Goal: Transaction & Acquisition: Purchase product/service

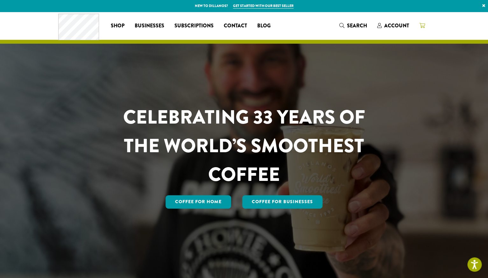
click at [423, 24] on icon at bounding box center [423, 25] width 6 height 5
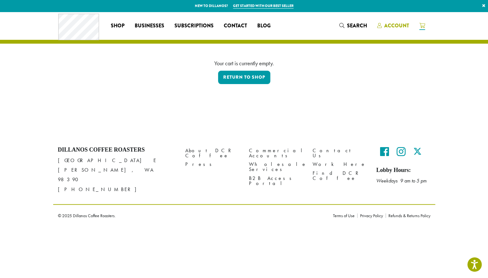
click at [399, 26] on span "Account" at bounding box center [397, 25] width 25 height 7
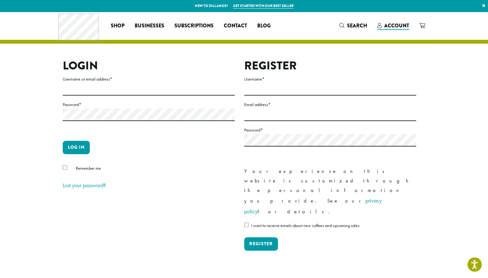
click at [128, 73] on h2 "Login" at bounding box center [149, 66] width 172 height 14
click at [132, 84] on input "Username or email address *" at bounding box center [149, 89] width 172 height 12
type input "********"
click at [77, 147] on button "Log in" at bounding box center [76, 147] width 27 height 13
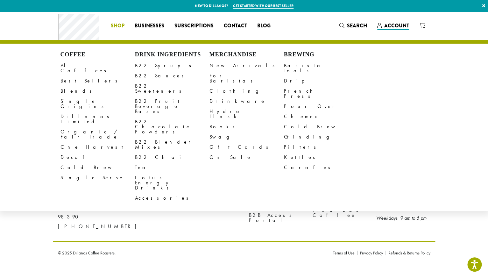
click at [120, 23] on span "Shop" at bounding box center [118, 26] width 14 height 8
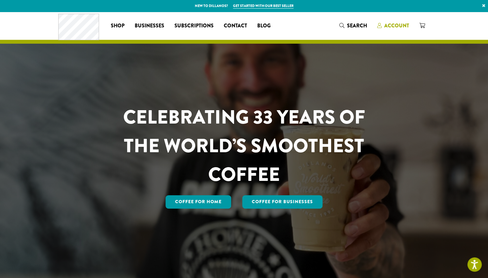
click at [399, 28] on span "Account" at bounding box center [397, 25] width 25 height 7
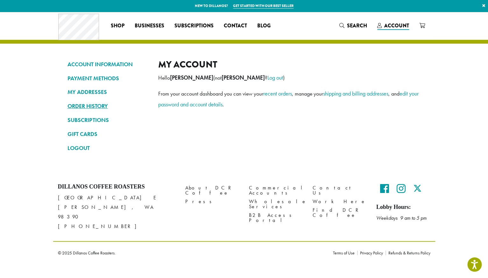
click at [85, 105] on link "ORDER HISTORY" at bounding box center [108, 106] width 81 height 11
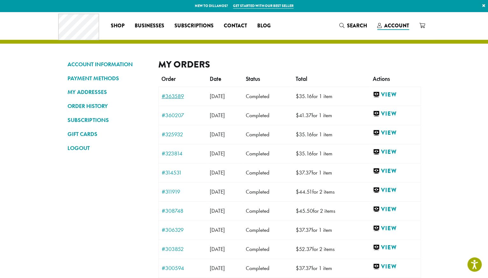
click at [175, 97] on link "#363589" at bounding box center [183, 96] width 42 height 6
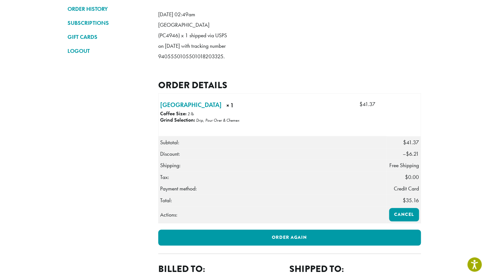
scroll to position [98, 0]
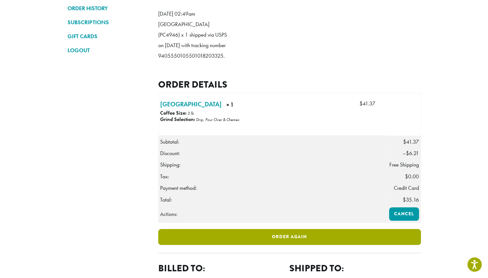
click at [269, 245] on link "Order again" at bounding box center [289, 237] width 263 height 16
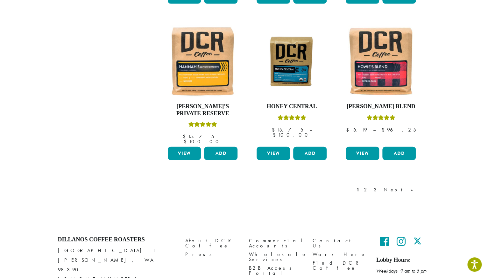
scroll to position [531, 0]
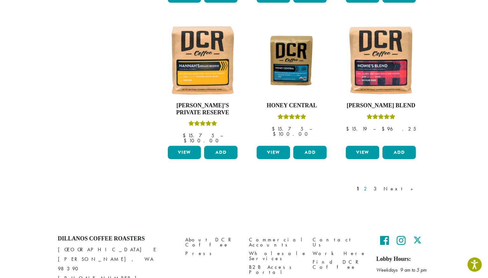
click at [371, 185] on link "2" at bounding box center [367, 189] width 8 height 8
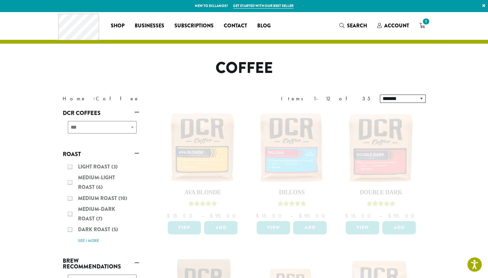
click at [71, 229] on div "Light Roast (3) Medium-Light Roast (6) Medium Roast (10) Medium-Dark Roast (7) …" at bounding box center [101, 204] width 76 height 88
click at [422, 25] on icon "1" at bounding box center [423, 25] width 6 height 5
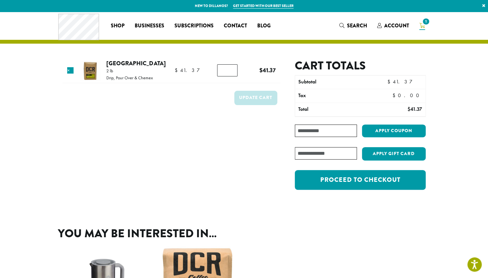
click at [229, 70] on input "*" at bounding box center [227, 70] width 20 height 12
click at [231, 73] on input "*" at bounding box center [227, 70] width 20 height 12
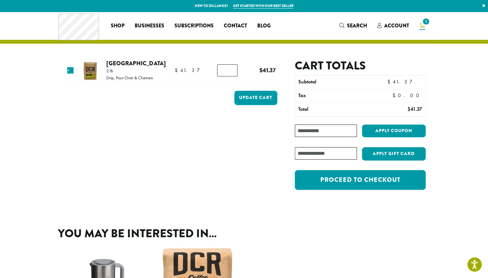
click at [231, 73] on input "*" at bounding box center [227, 70] width 20 height 12
type input "*"
click at [231, 73] on input "*" at bounding box center [227, 70] width 20 height 12
click at [252, 97] on button "Update cart" at bounding box center [255, 98] width 43 height 14
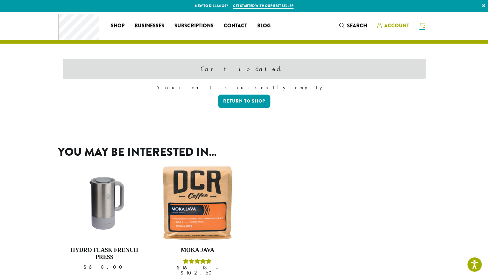
click at [395, 26] on span "Account" at bounding box center [397, 25] width 25 height 7
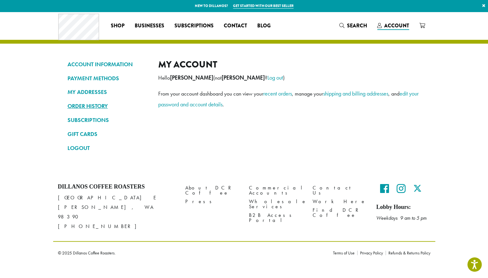
click at [102, 107] on link "ORDER HISTORY" at bounding box center [108, 106] width 81 height 11
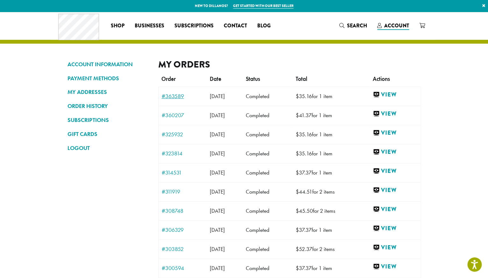
click at [174, 97] on link "#363589" at bounding box center [183, 96] width 42 height 6
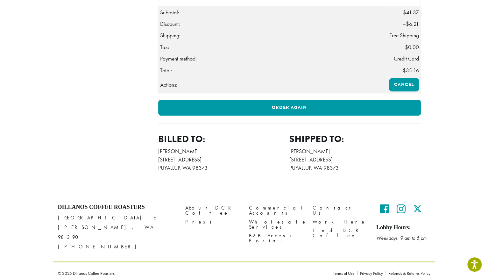
scroll to position [233, 0]
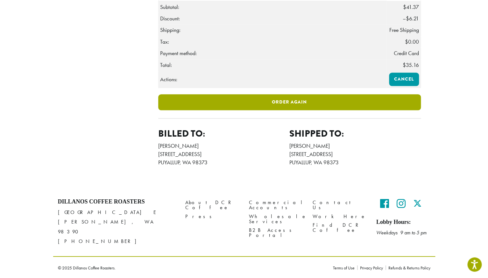
click at [311, 110] on link "Order again" at bounding box center [289, 102] width 263 height 16
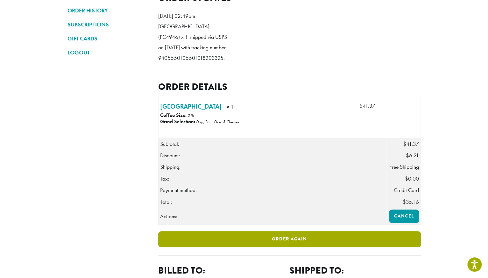
scroll to position [84, 0]
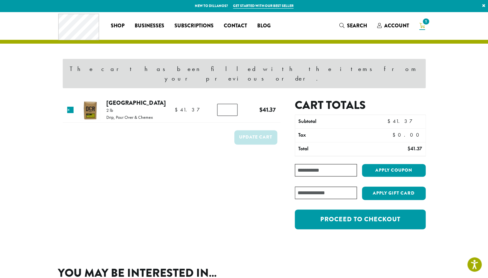
click at [306, 164] on input "Coupon:" at bounding box center [326, 170] width 62 height 12
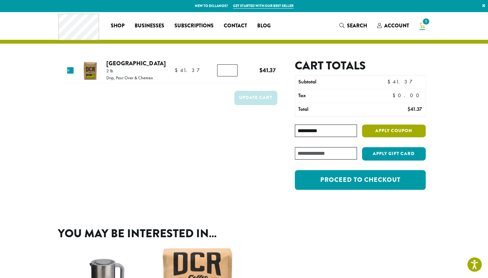
type input "**********"
click at [375, 133] on button "Apply coupon" at bounding box center [394, 131] width 64 height 13
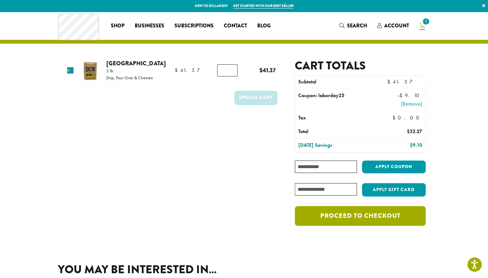
click at [376, 217] on link "Proceed to checkout" at bounding box center [360, 216] width 131 height 20
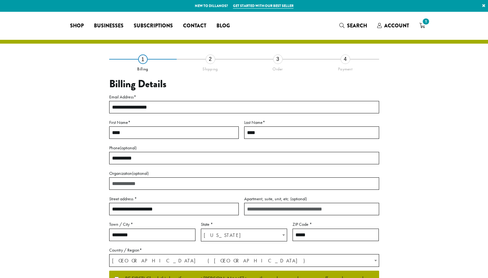
select select "**"
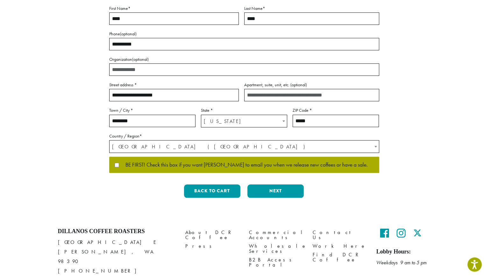
scroll to position [115, 0]
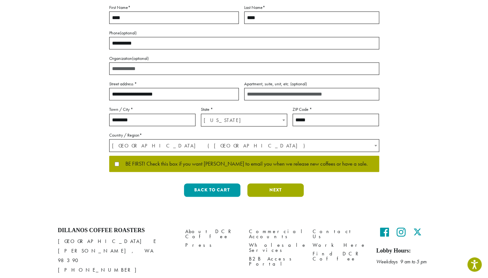
click at [270, 190] on button "Next" at bounding box center [276, 190] width 56 height 13
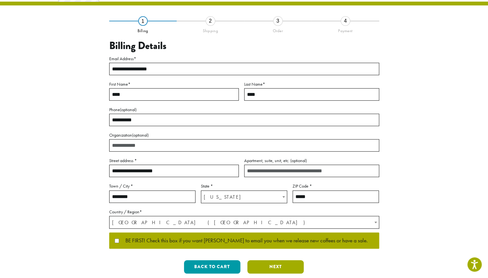
scroll to position [0, 0]
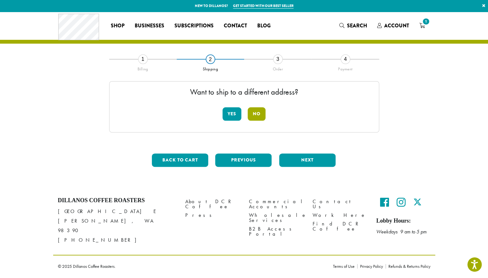
click at [257, 116] on button "No" at bounding box center [257, 113] width 18 height 13
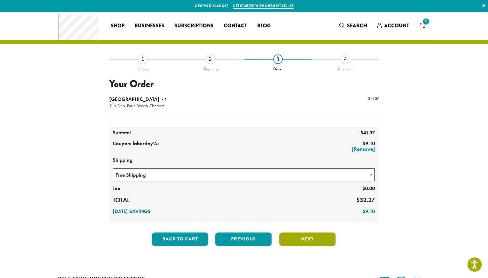
click at [305, 241] on button "Next" at bounding box center [307, 239] width 56 height 13
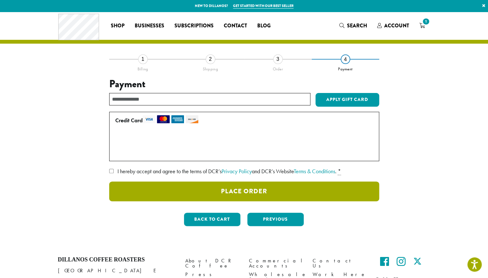
click at [236, 191] on button "Place Order" at bounding box center [244, 192] width 270 height 20
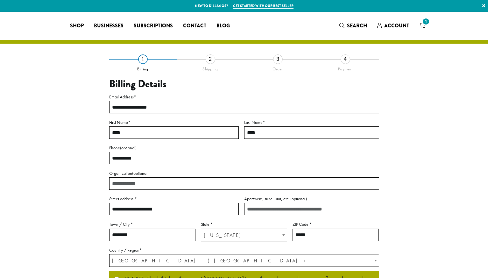
select select "**"
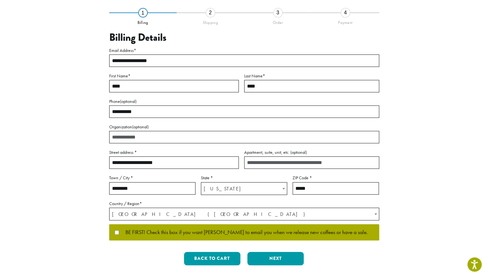
scroll to position [48, 0]
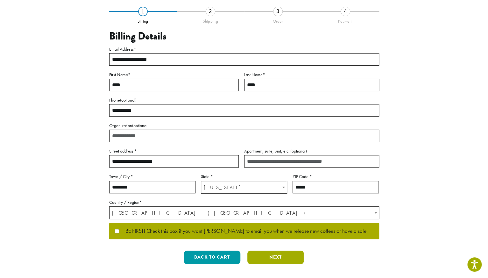
click at [269, 259] on button "Next" at bounding box center [276, 257] width 56 height 13
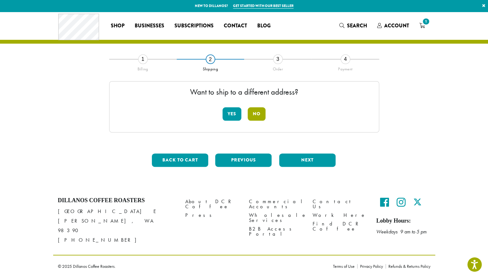
click at [258, 114] on button "No" at bounding box center [257, 113] width 18 height 13
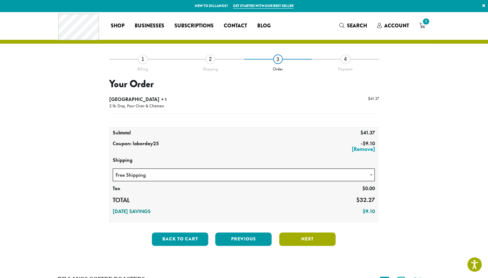
click at [312, 239] on button "Next" at bounding box center [307, 239] width 56 height 13
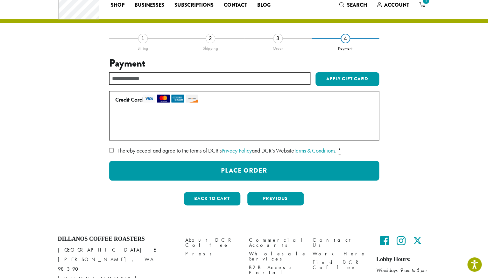
scroll to position [50, 0]
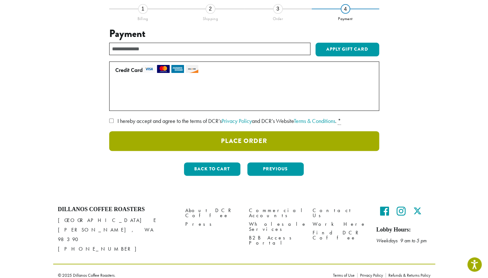
click at [251, 141] on button "Place Order" at bounding box center [244, 141] width 270 height 20
